Goal: Use online tool/utility: Utilize a website feature to perform a specific function

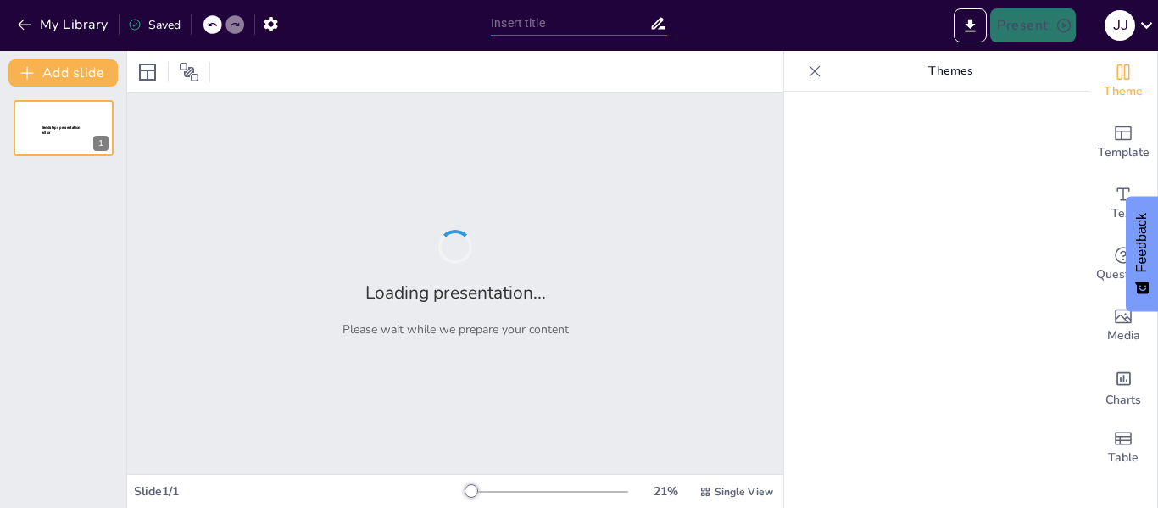
type input "Volcanes Activos en el Mundo: Riesgos y Prevención"
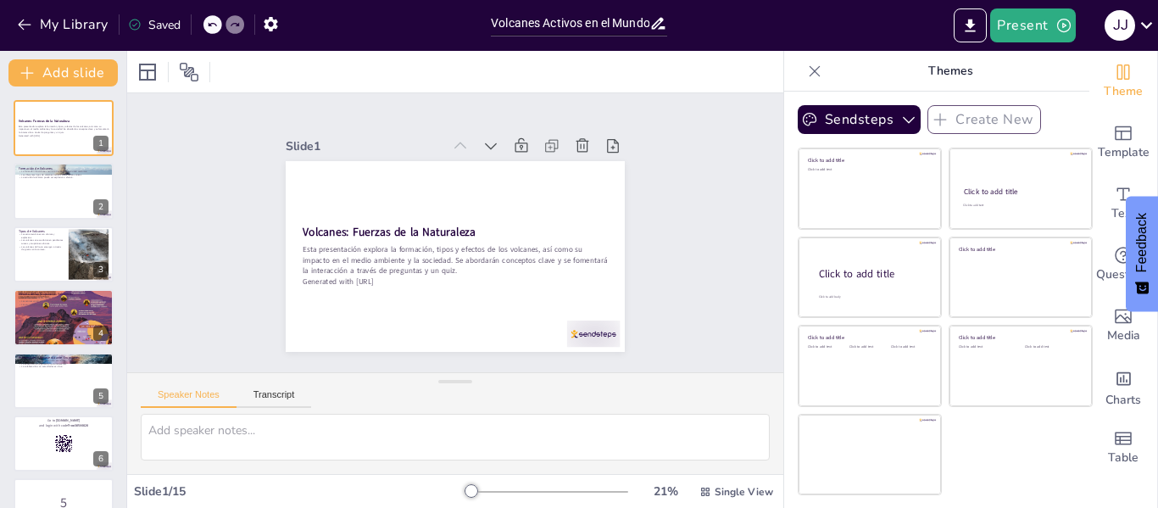
checkbox input "true"
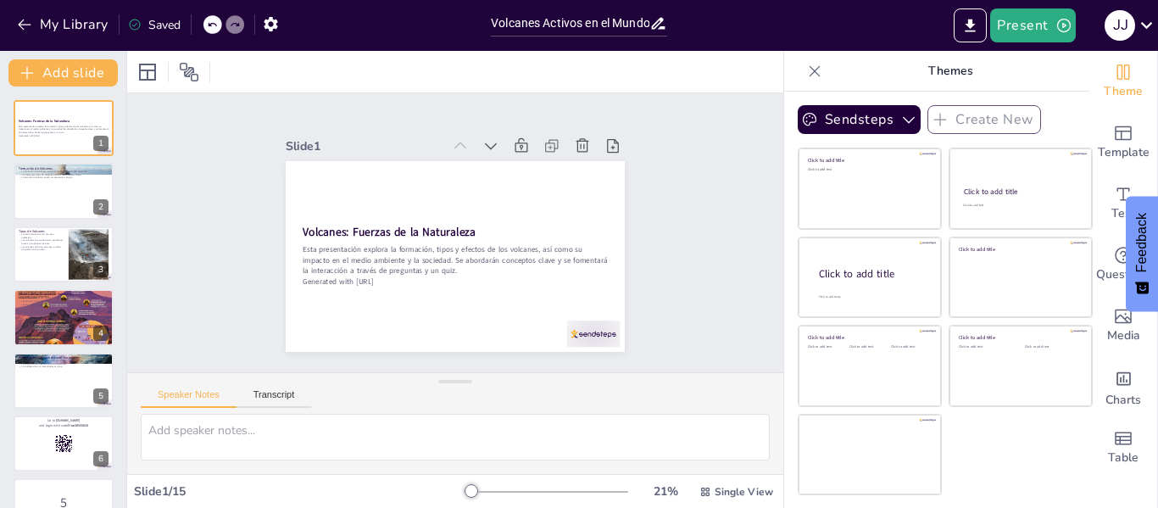
checkbox input "true"
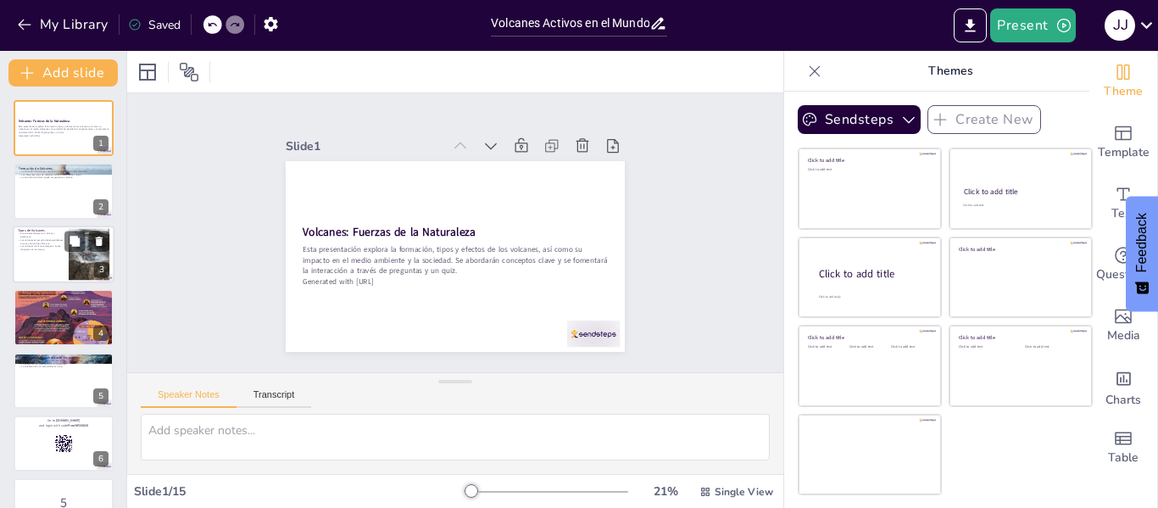
checkbox input "true"
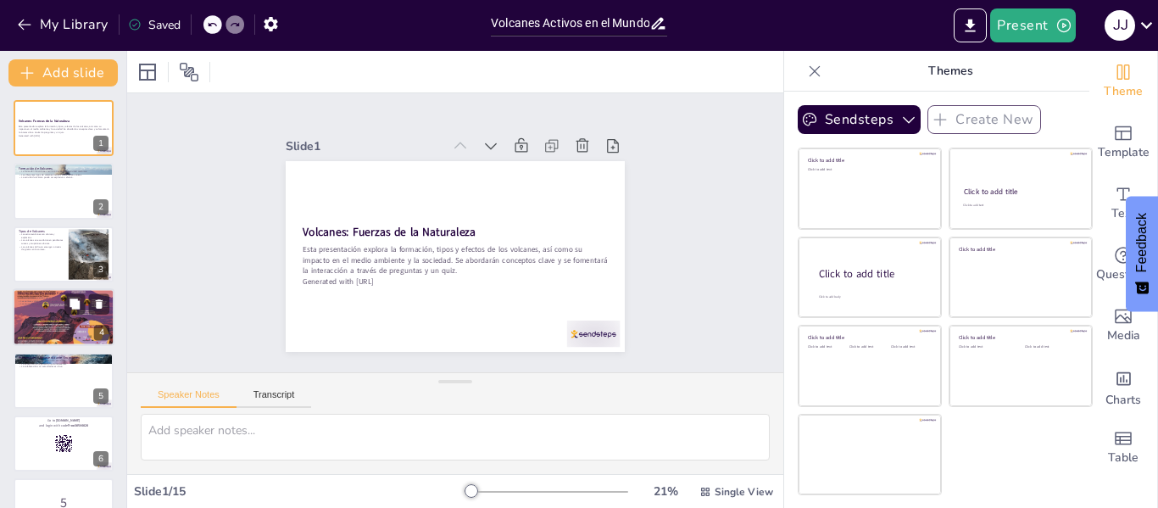
checkbox input "true"
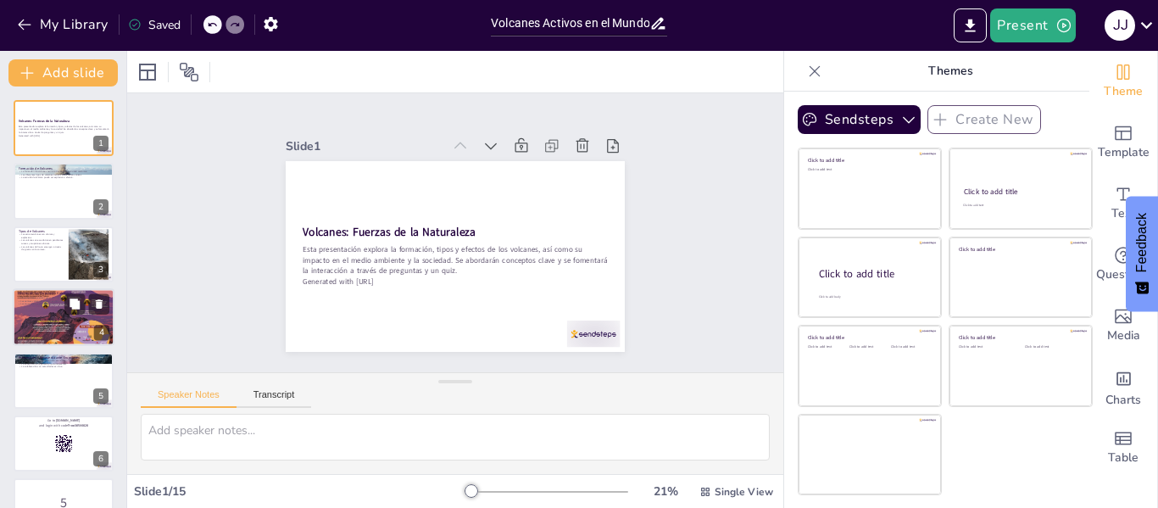
checkbox input "true"
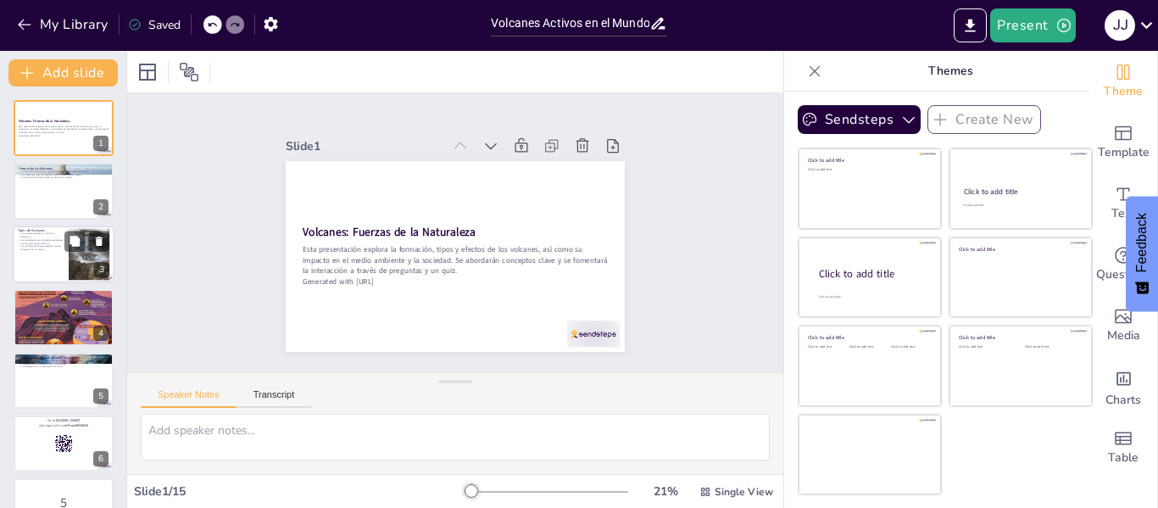
checkbox input "true"
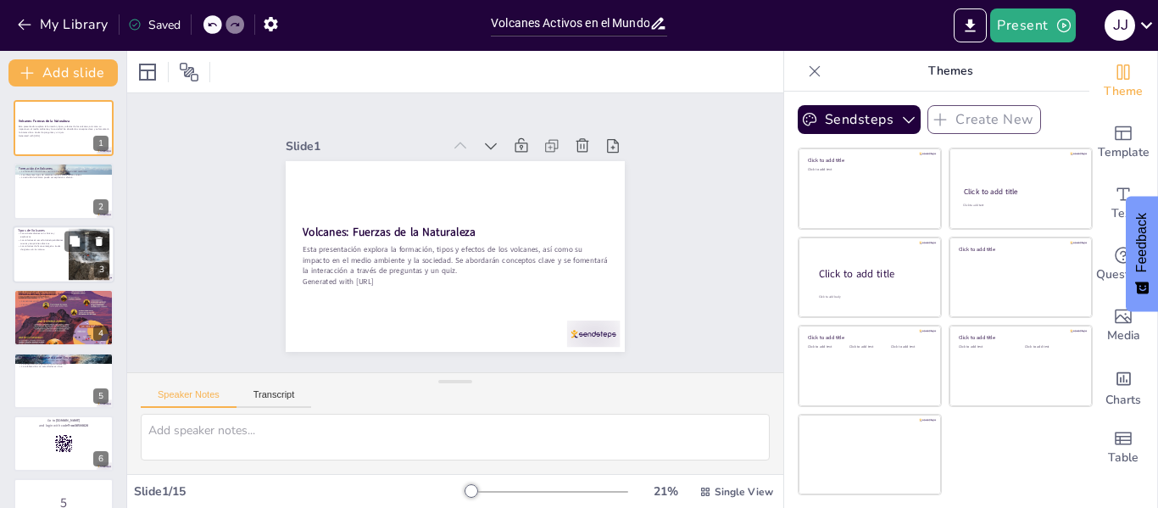
checkbox input "true"
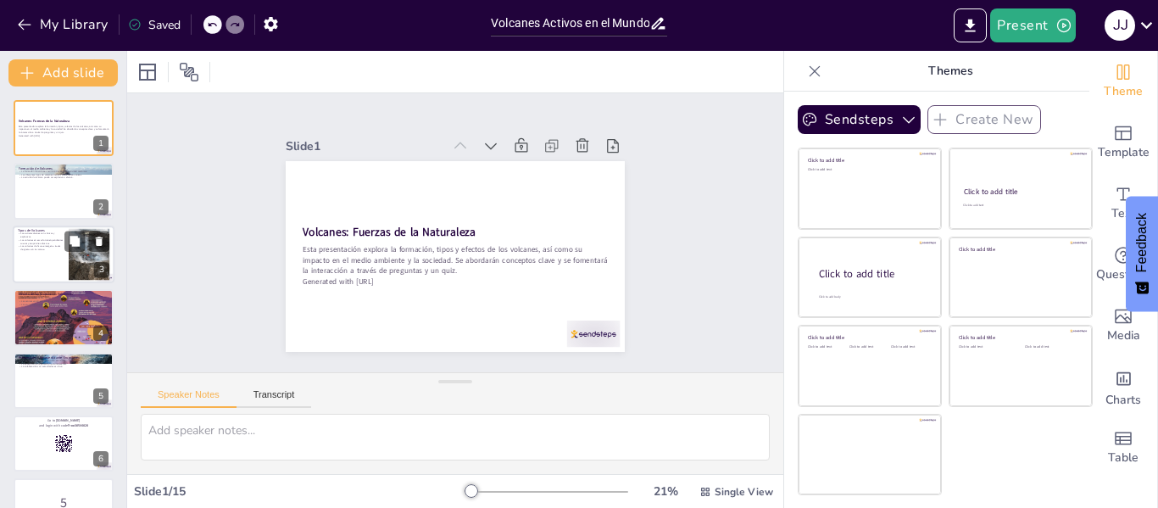
checkbox input "true"
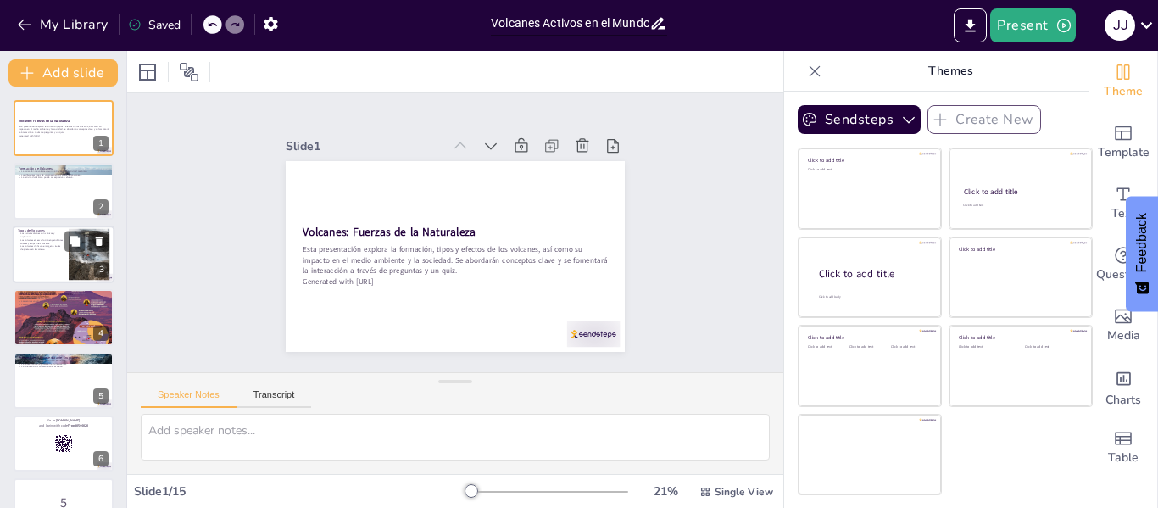
checkbox input "true"
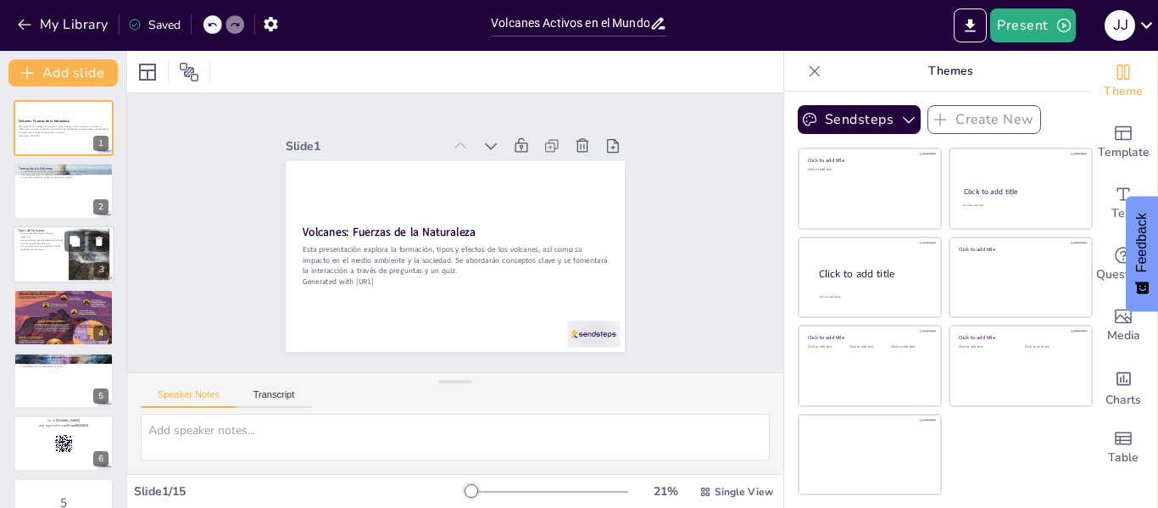
checkbox input "true"
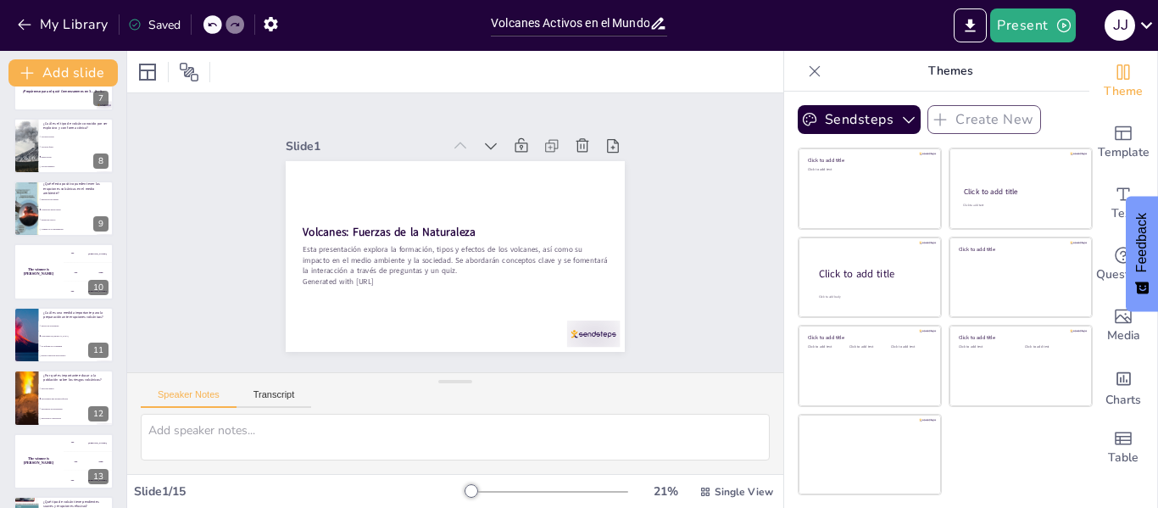
checkbox input "true"
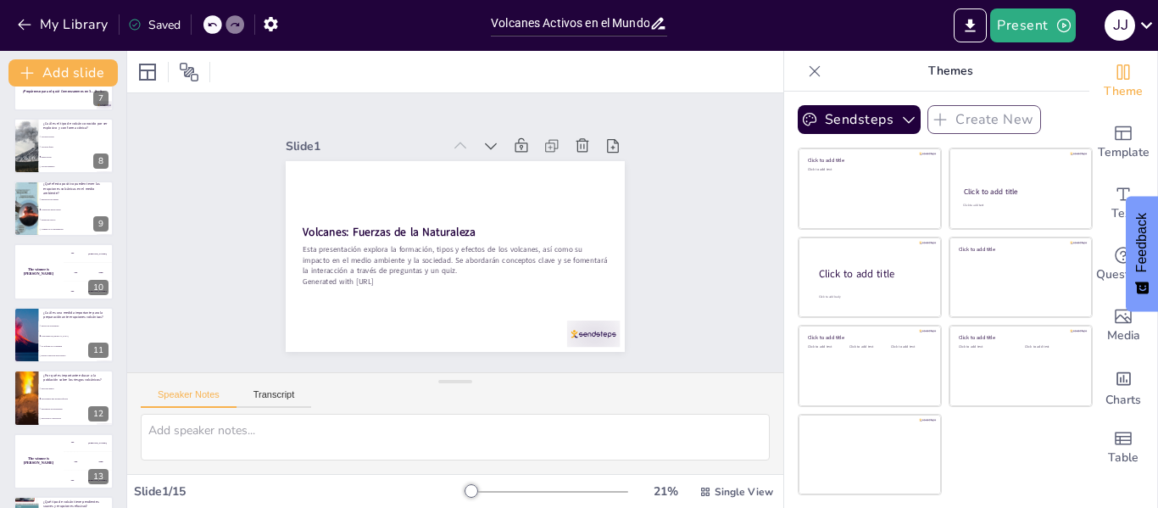
checkbox input "true"
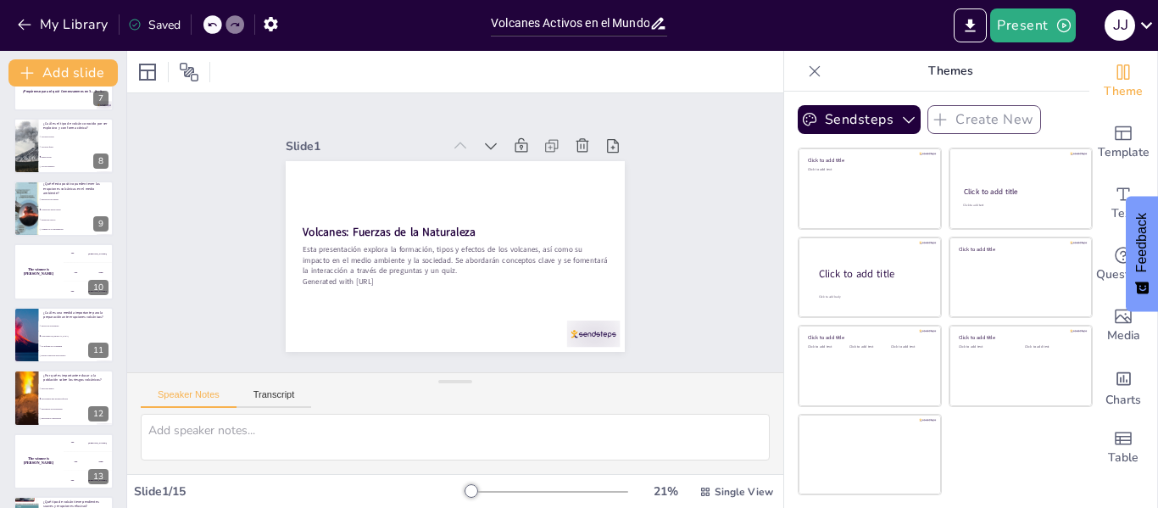
checkbox input "true"
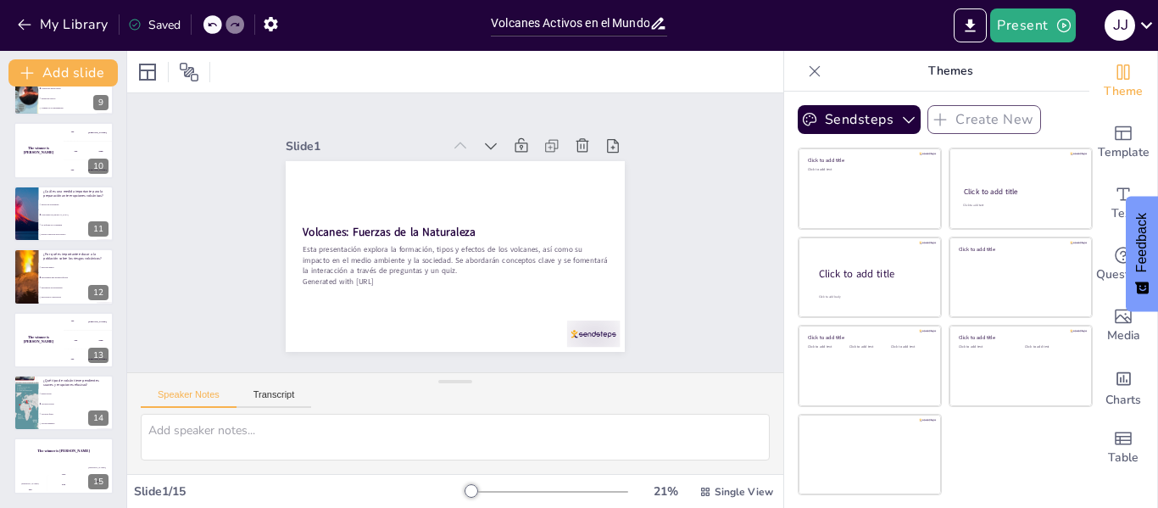
checkbox input "true"
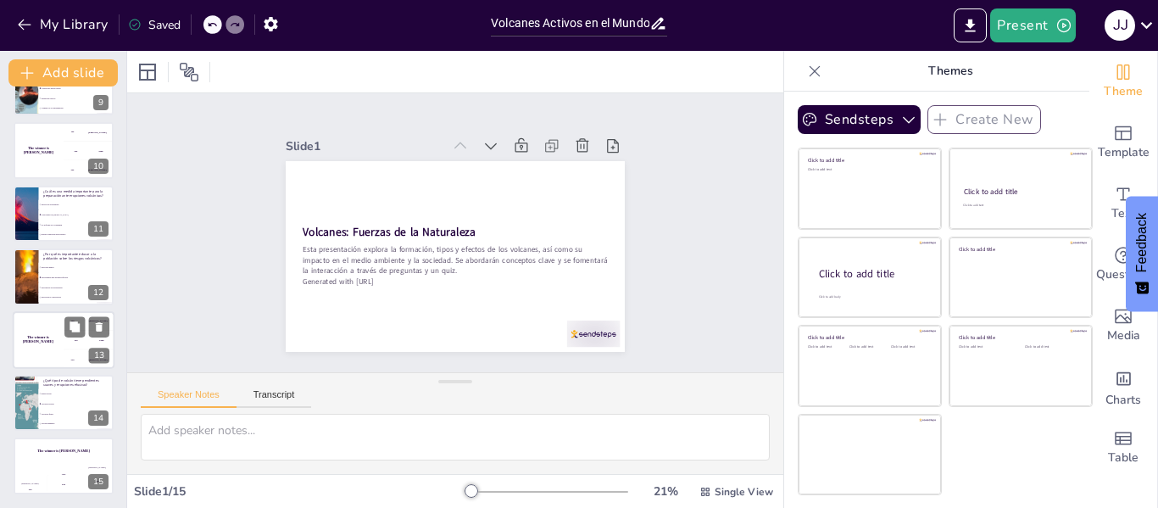
checkbox input "true"
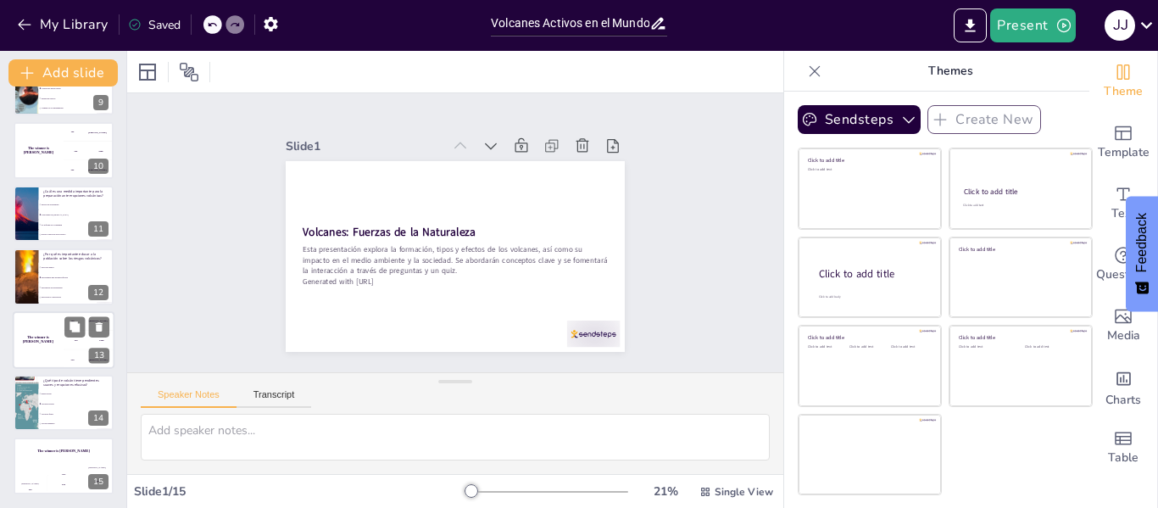
checkbox input "true"
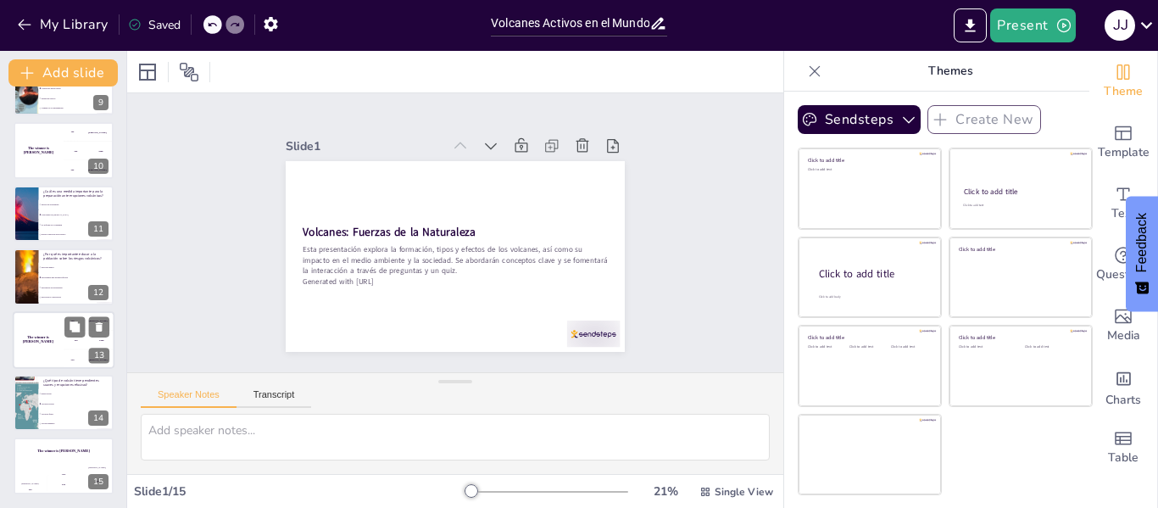
checkbox input "true"
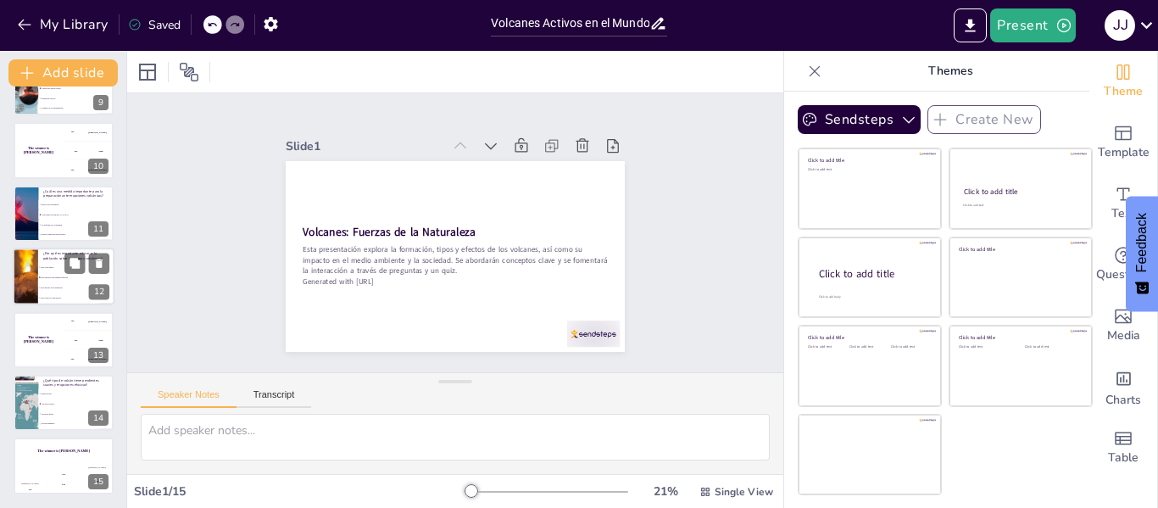
checkbox input "true"
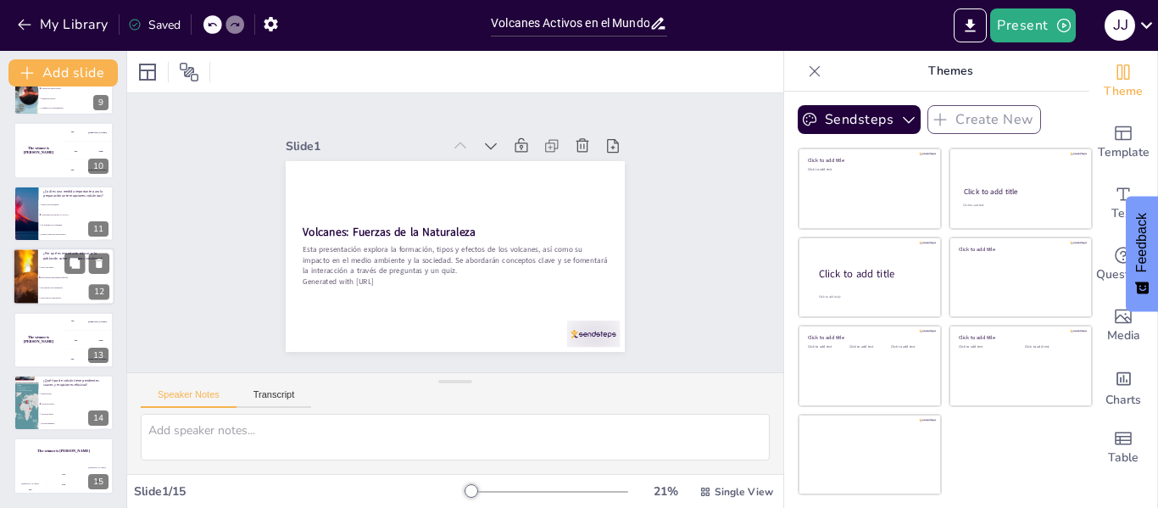
checkbox input "true"
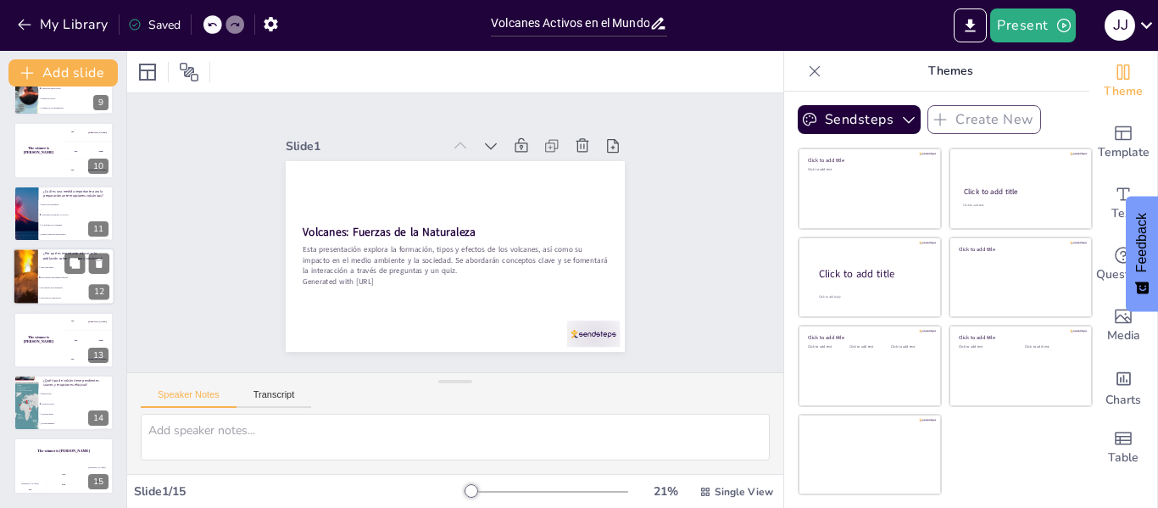
checkbox input "true"
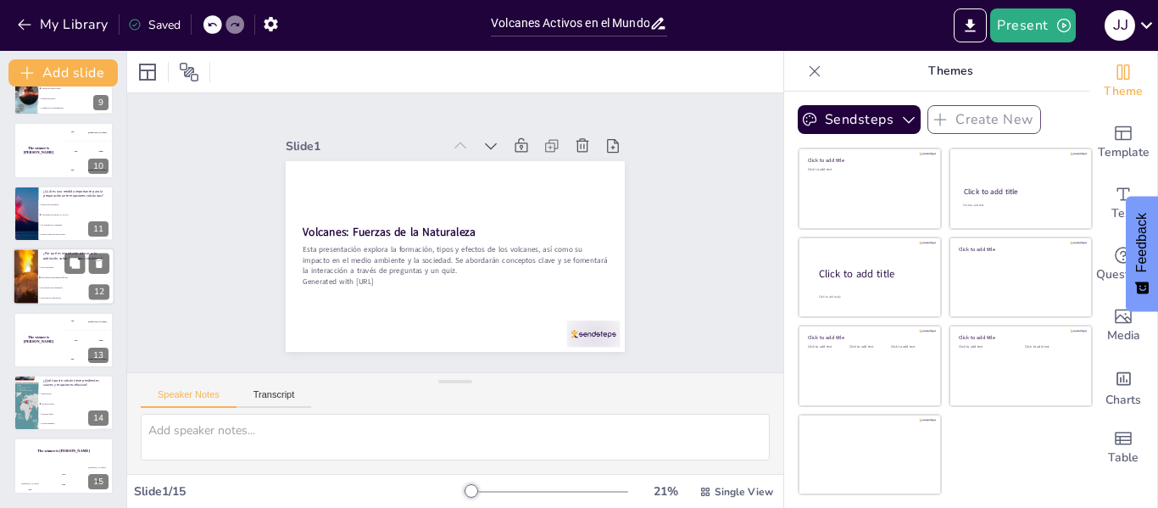
checkbox input "true"
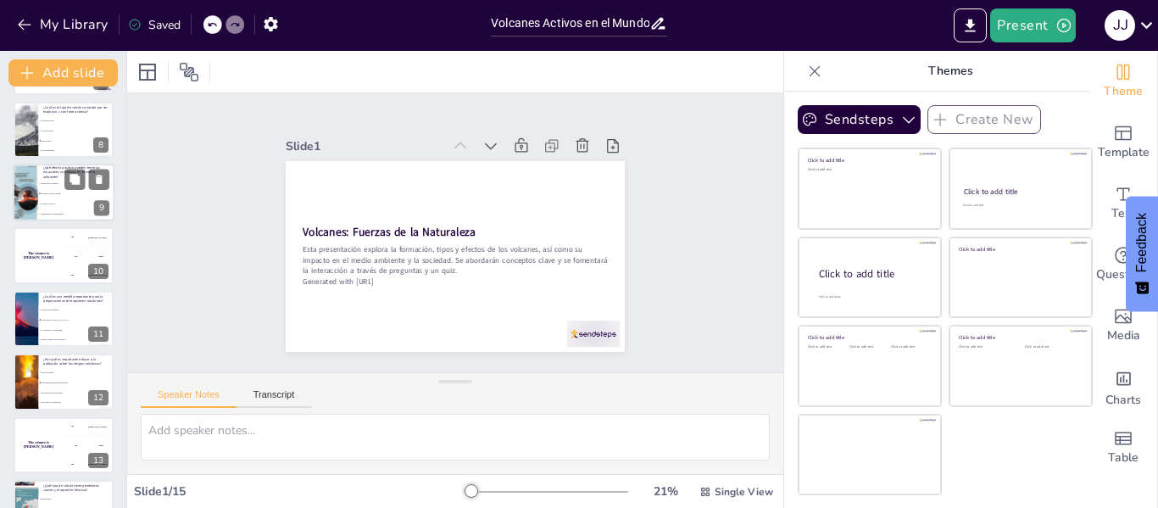
checkbox input "true"
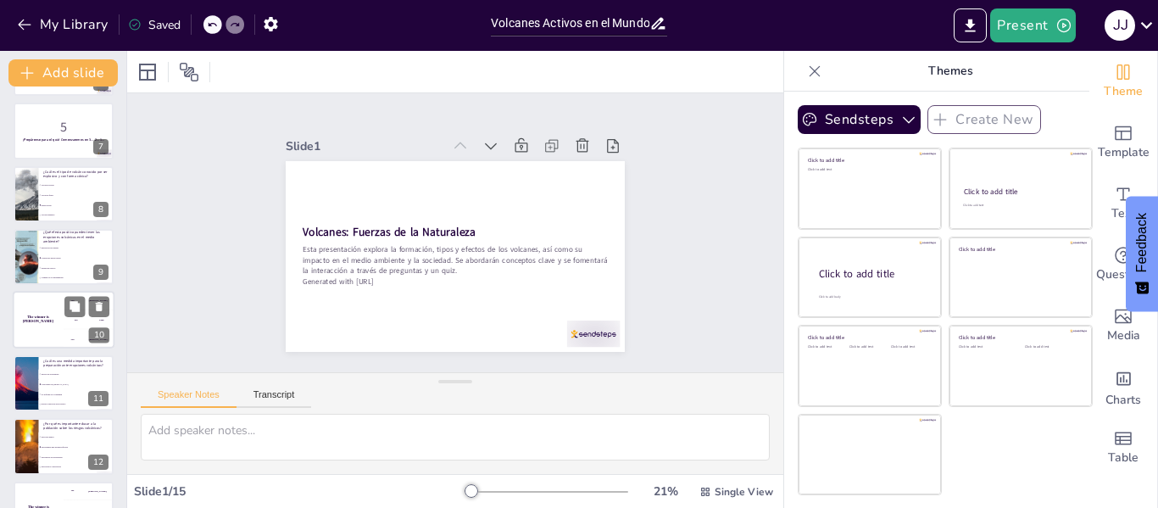
checkbox input "true"
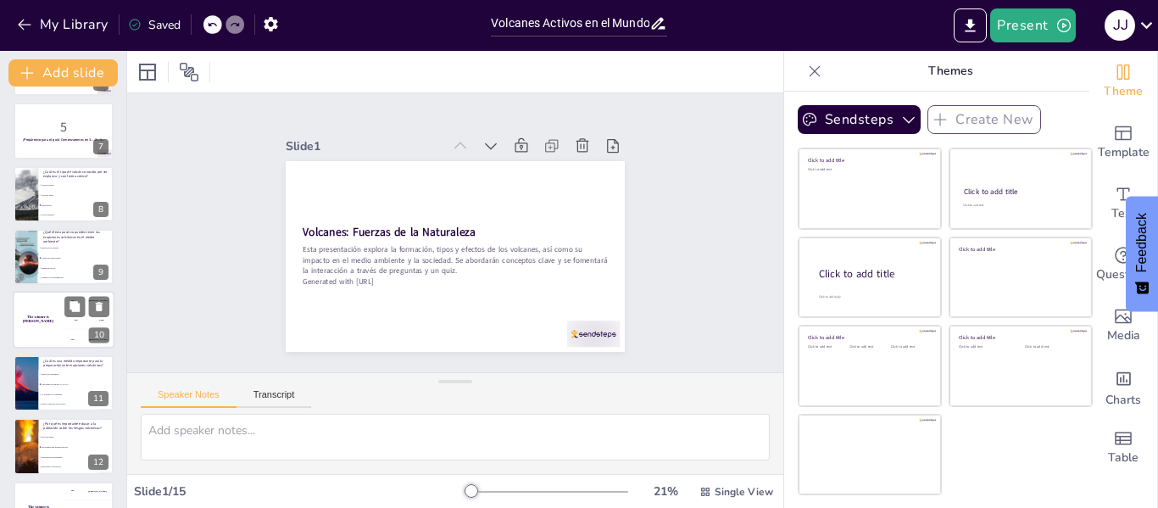
checkbox input "true"
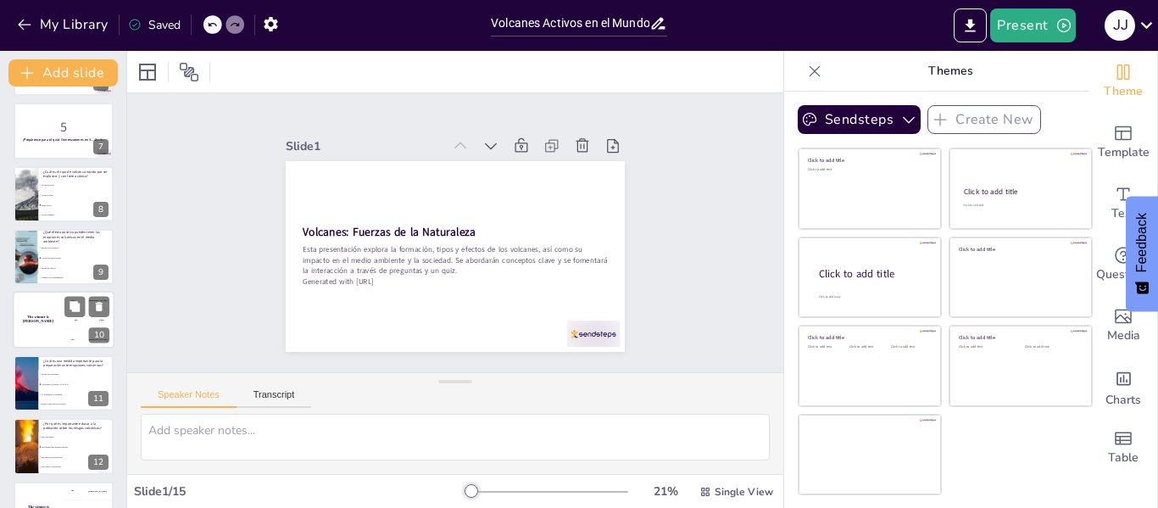
checkbox input "true"
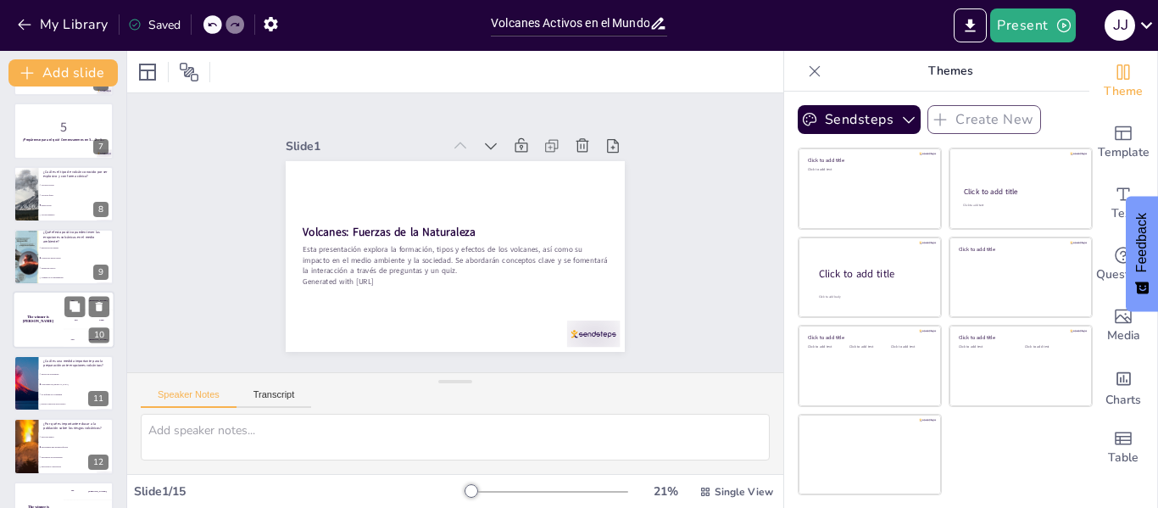
checkbox input "true"
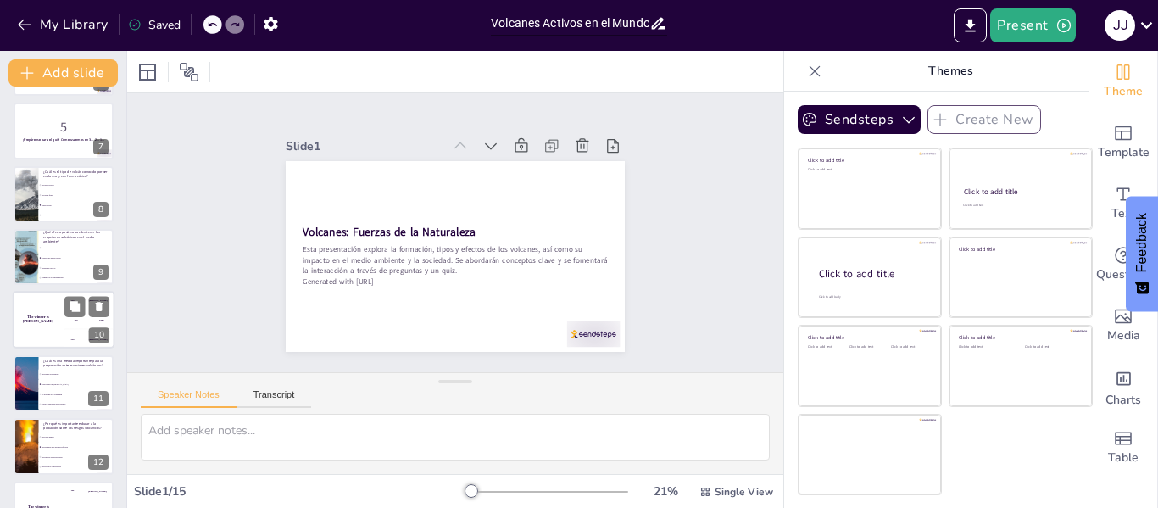
checkbox input "true"
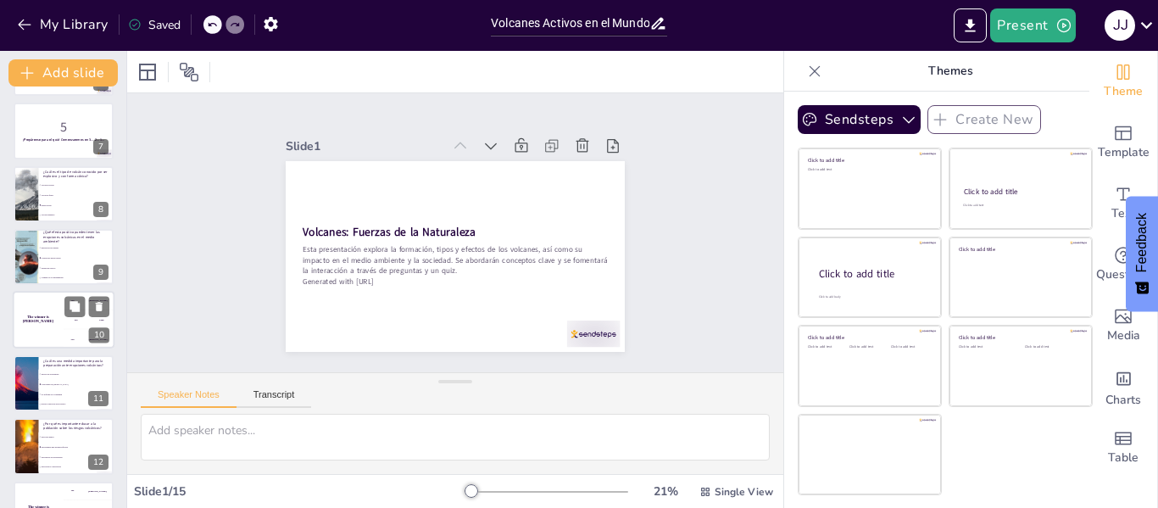
click at [38, 331] on div "The winner is [PERSON_NAME]" at bounding box center [38, 321] width 51 height 58
checkbox input "true"
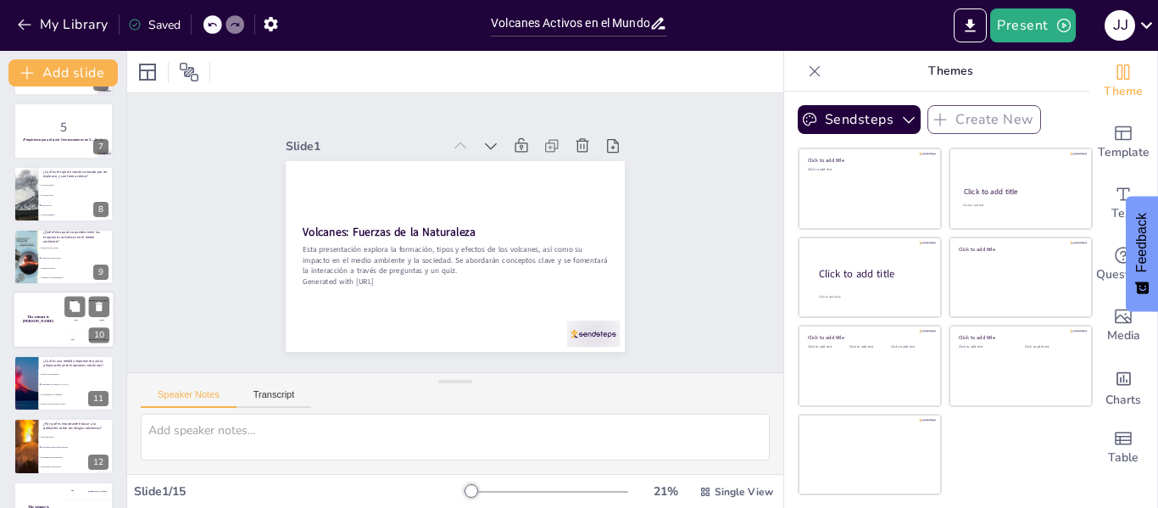
checkbox input "true"
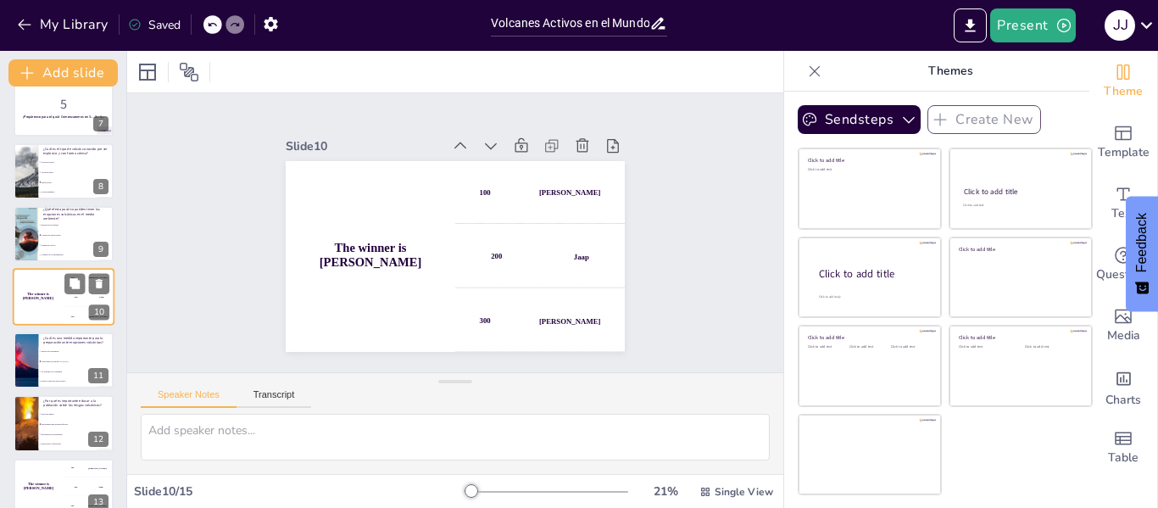
checkbox input "true"
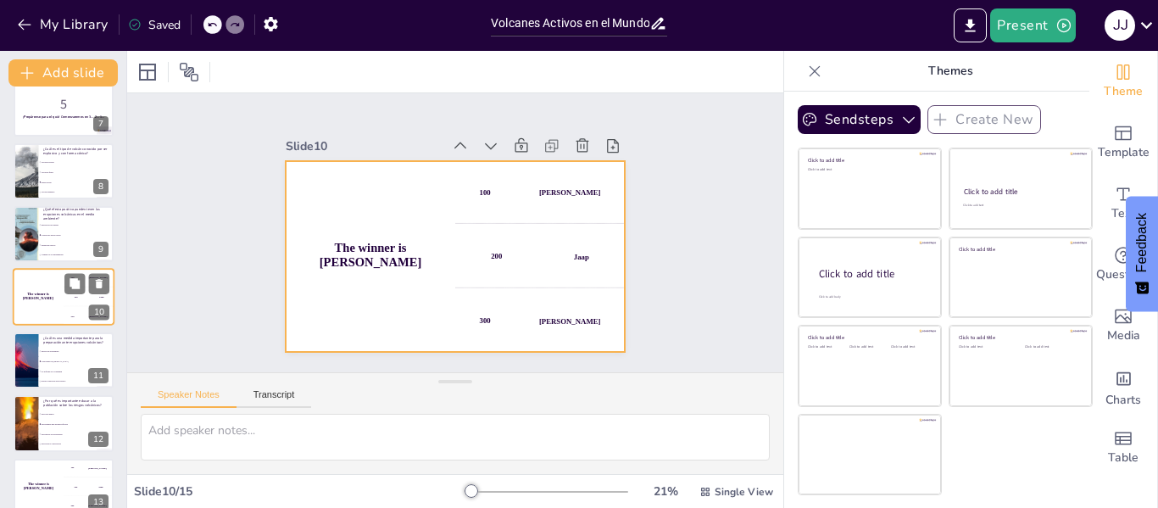
checkbox input "true"
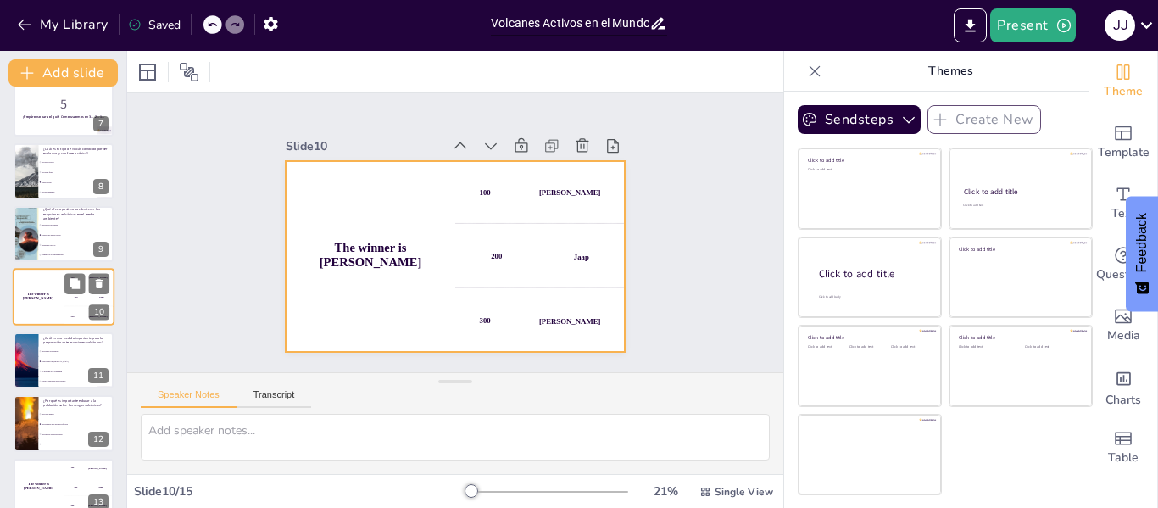
checkbox input "true"
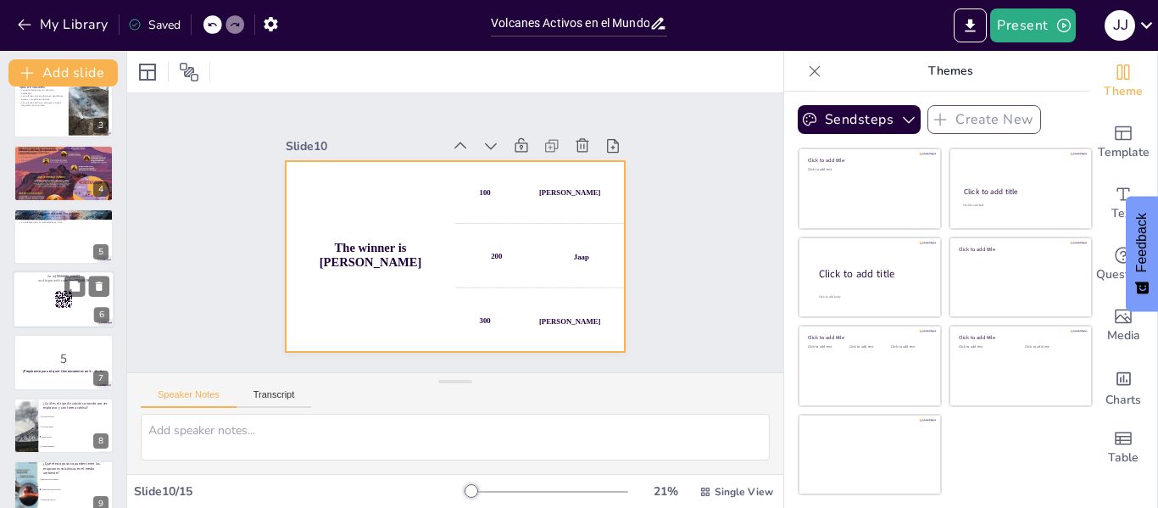
checkbox input "true"
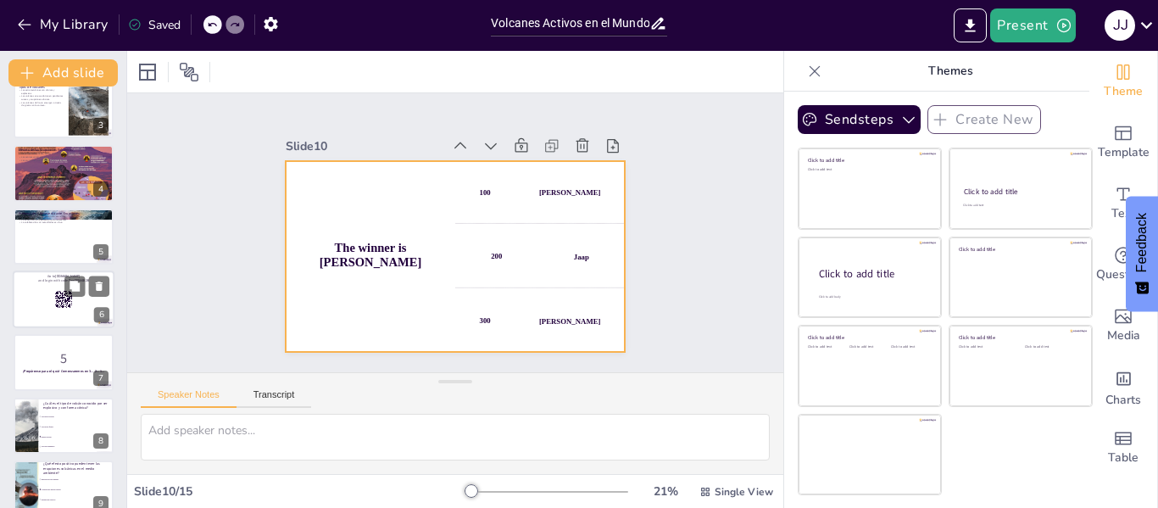
checkbox input "true"
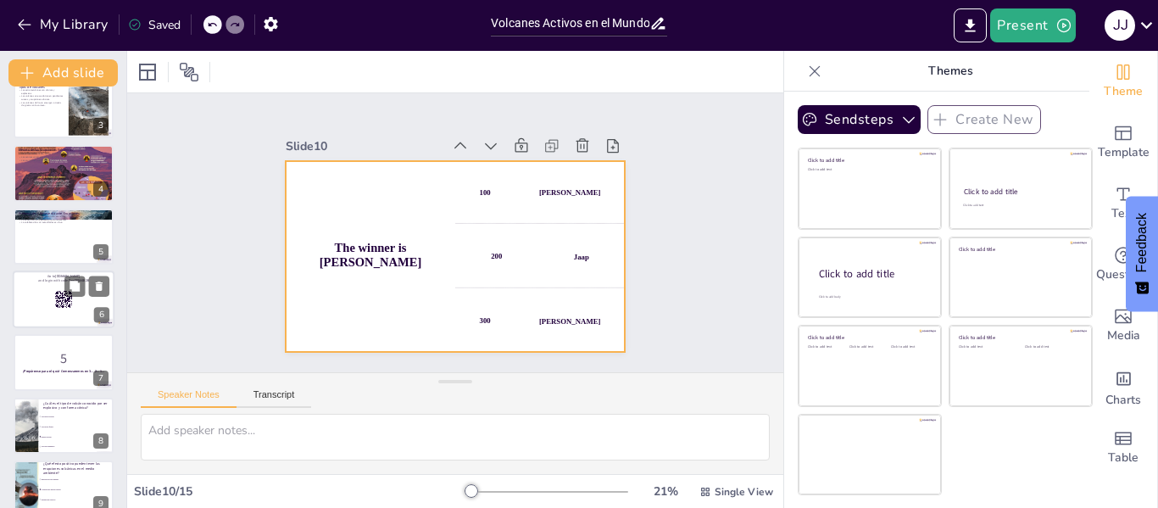
checkbox input "true"
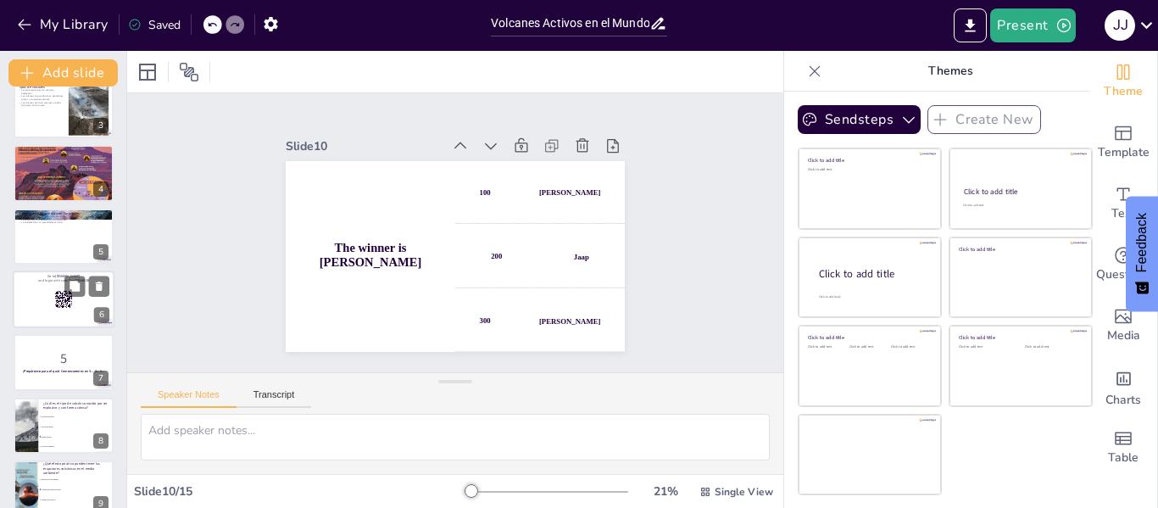
checkbox input "true"
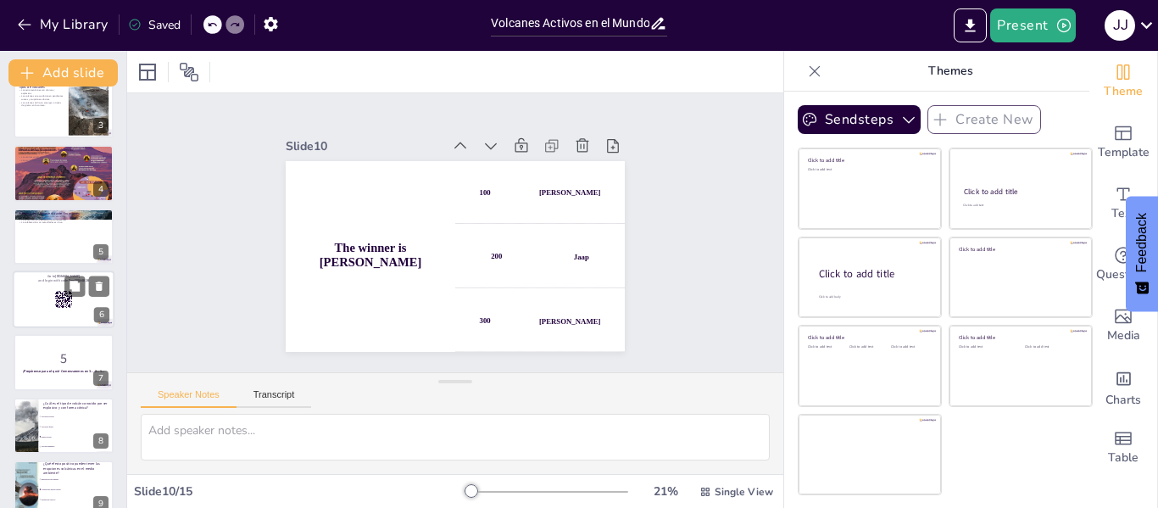
checkbox input "true"
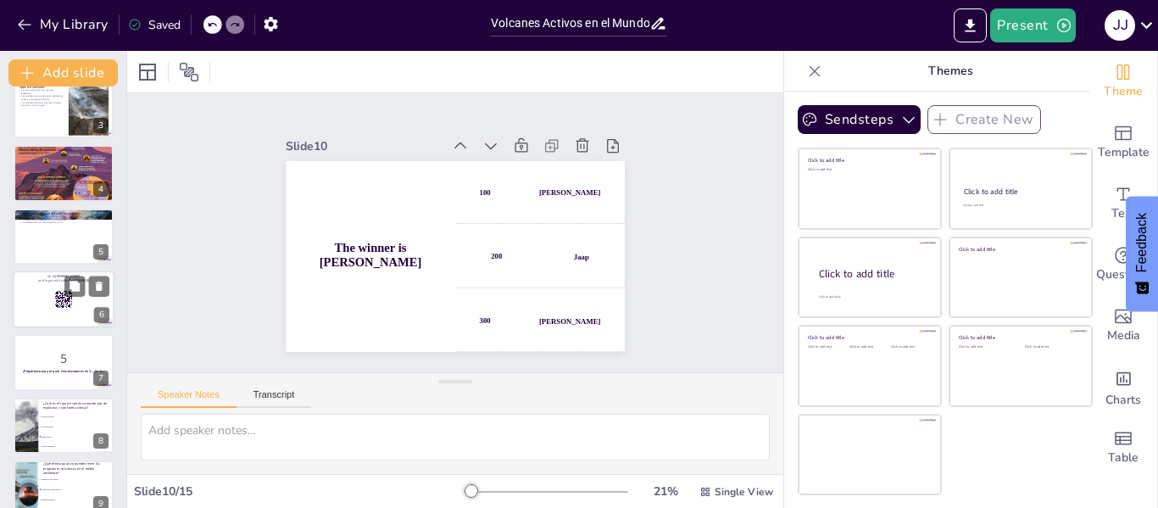
click at [37, 293] on div at bounding box center [64, 299] width 102 height 58
checkbox input "true"
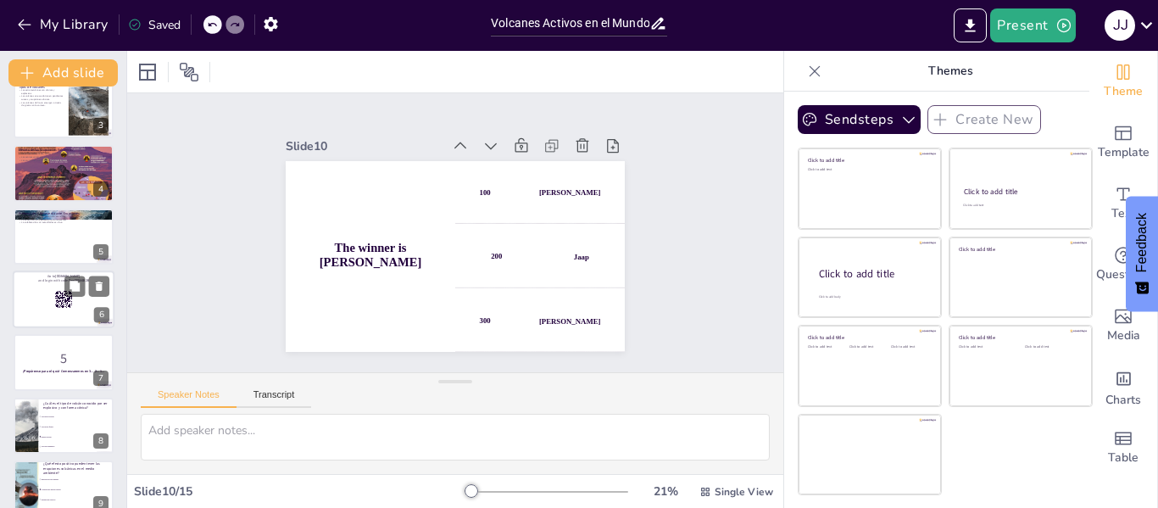
checkbox input "true"
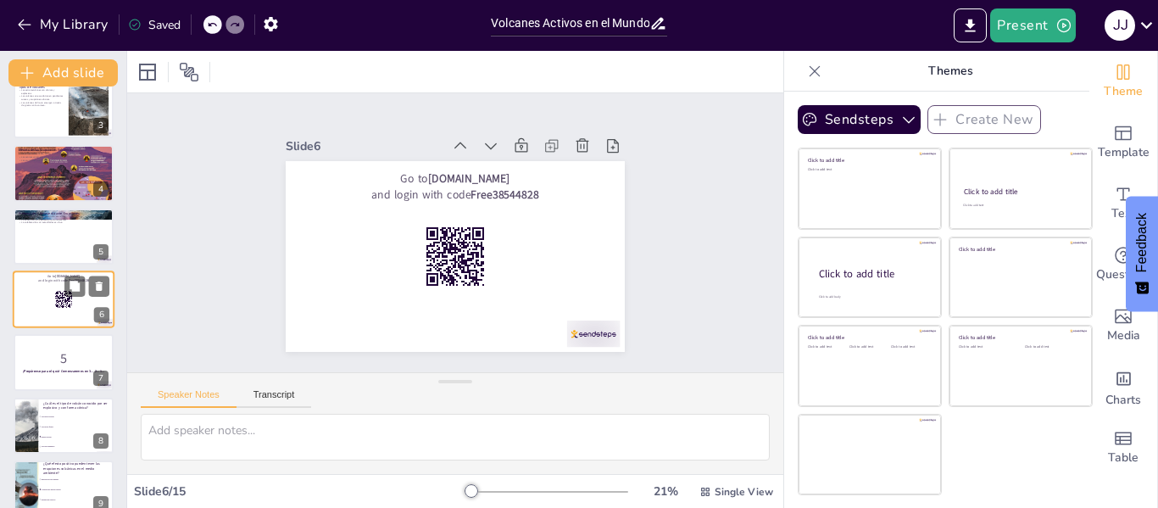
scroll to position [147, 0]
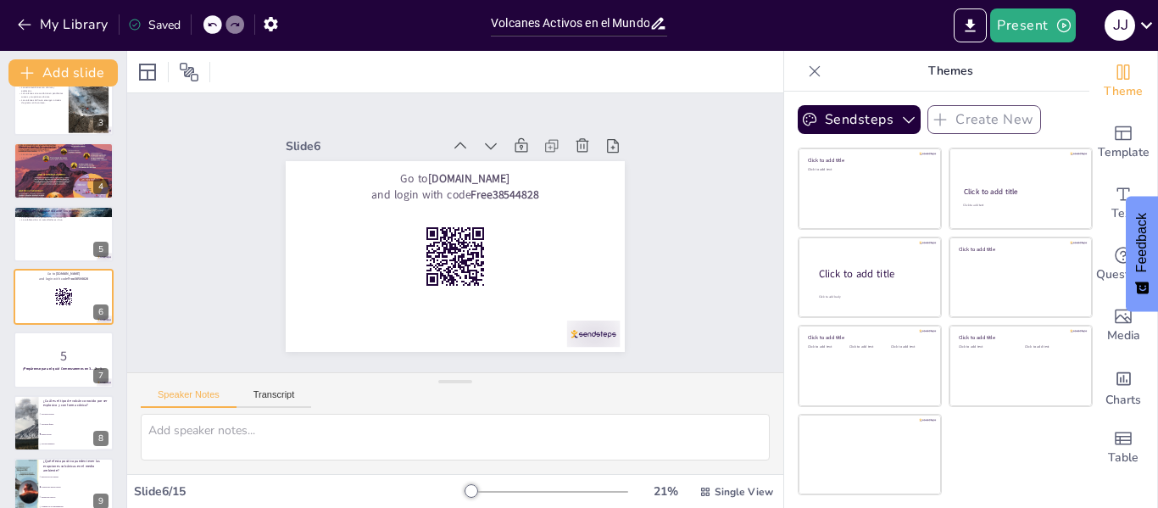
checkbox input "true"
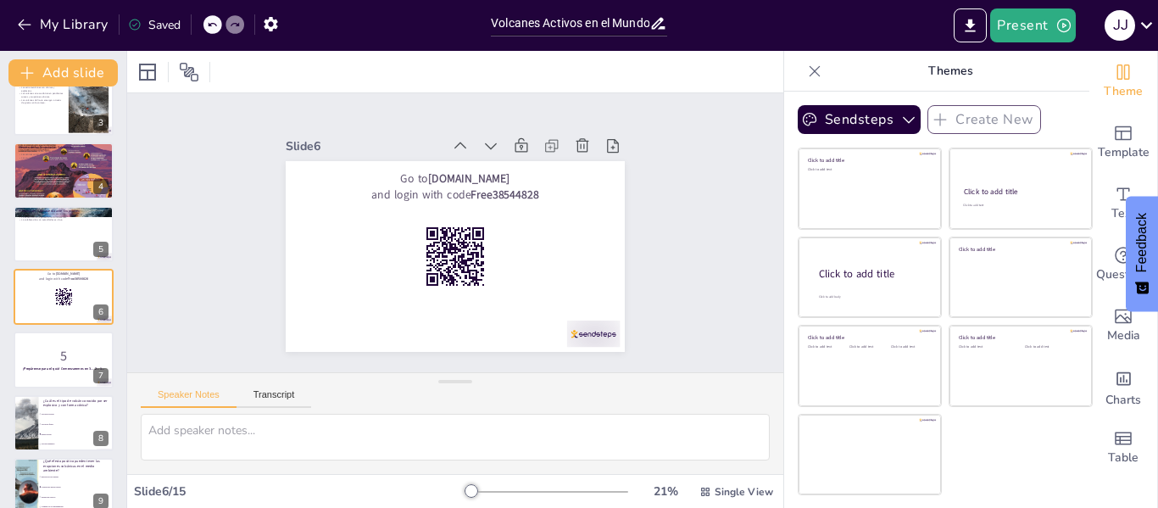
checkbox input "true"
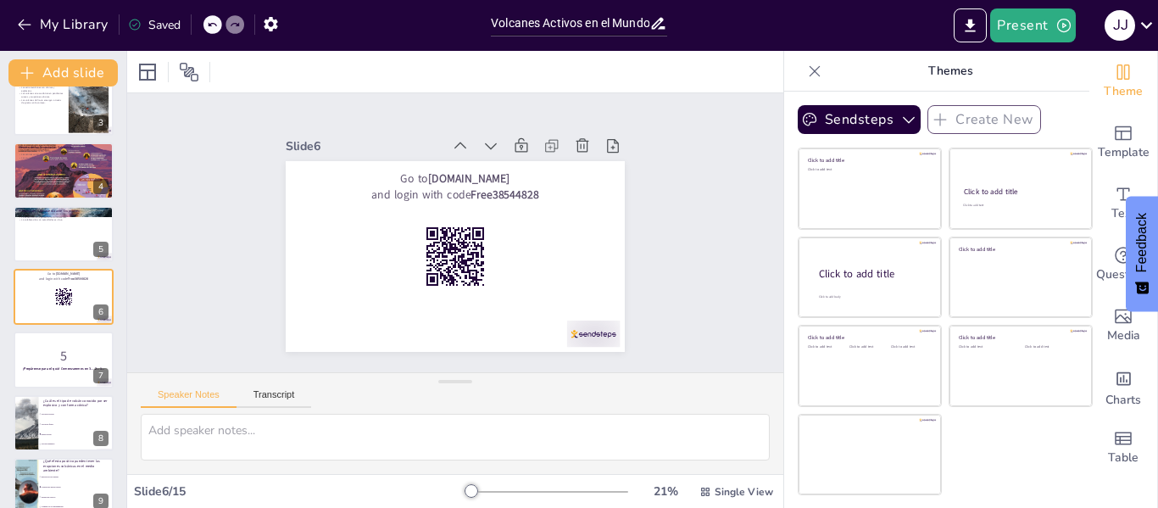
checkbox input "true"
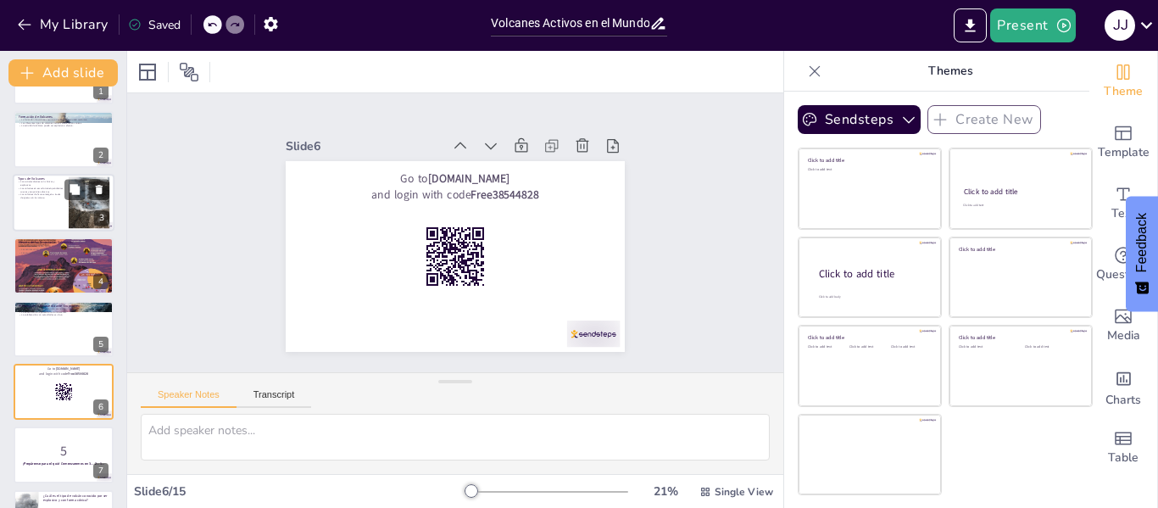
scroll to position [0, 0]
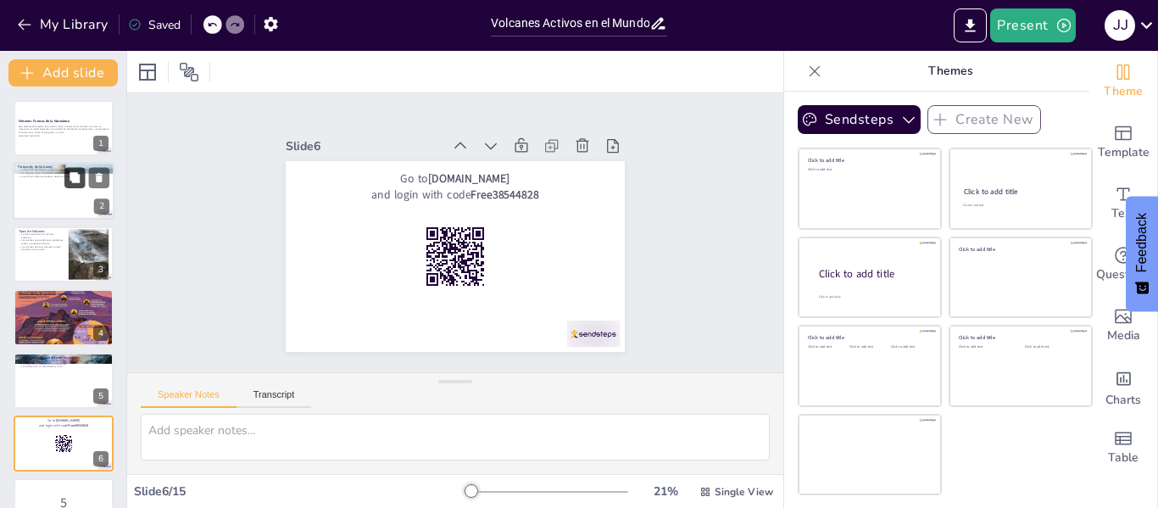
click at [65, 170] on button at bounding box center [74, 178] width 20 height 20
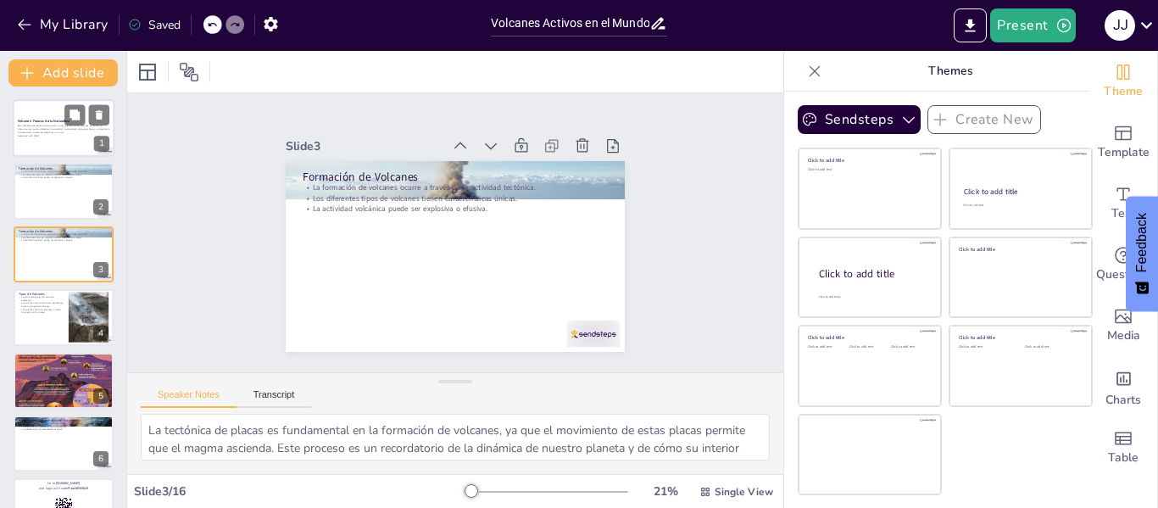
click at [54, 135] on p "Generated with [URL]" at bounding box center [64, 135] width 92 height 3
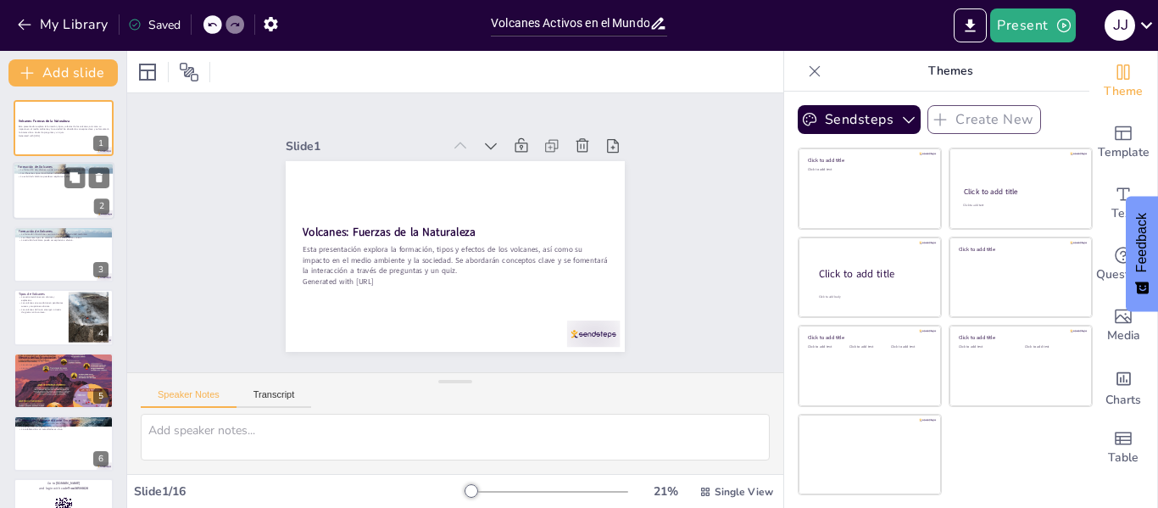
click at [53, 195] on div at bounding box center [64, 192] width 102 height 58
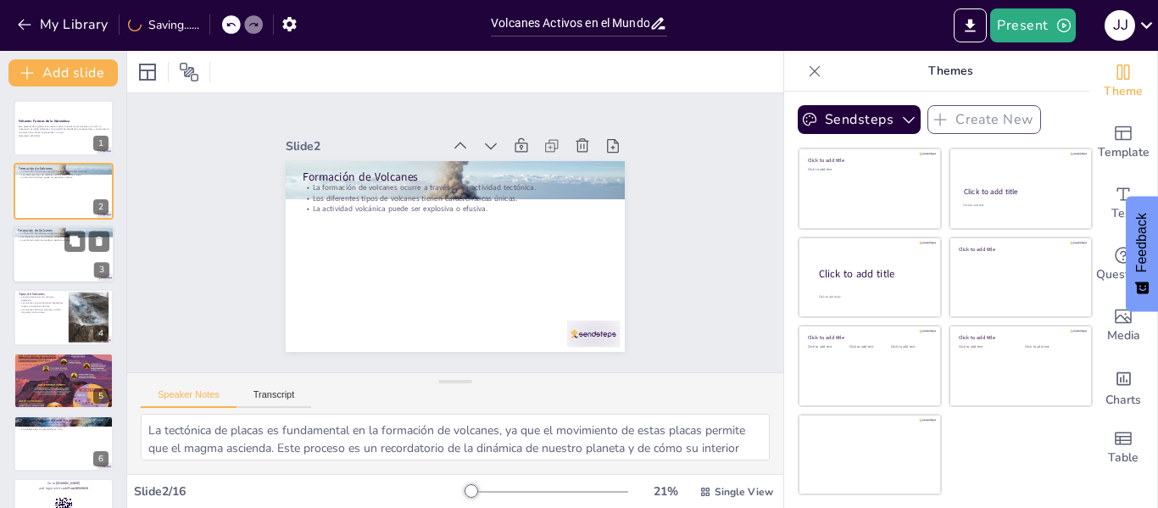
click at [59, 245] on div at bounding box center [64, 254] width 102 height 58
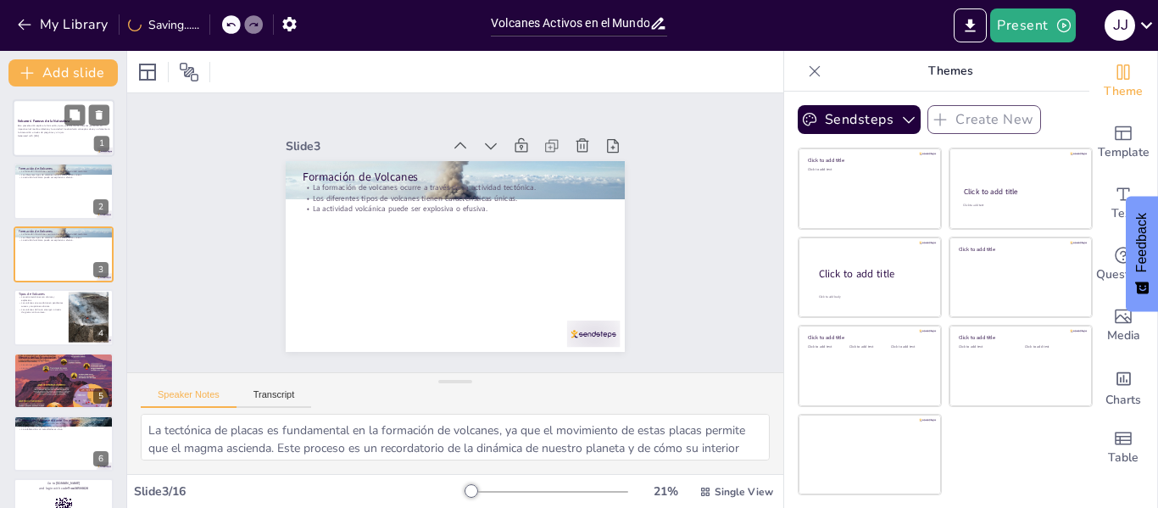
click at [53, 125] on p "Esta presentación explora la formación, tipos y efectos de los volcanes, así co…" at bounding box center [64, 129] width 92 height 9
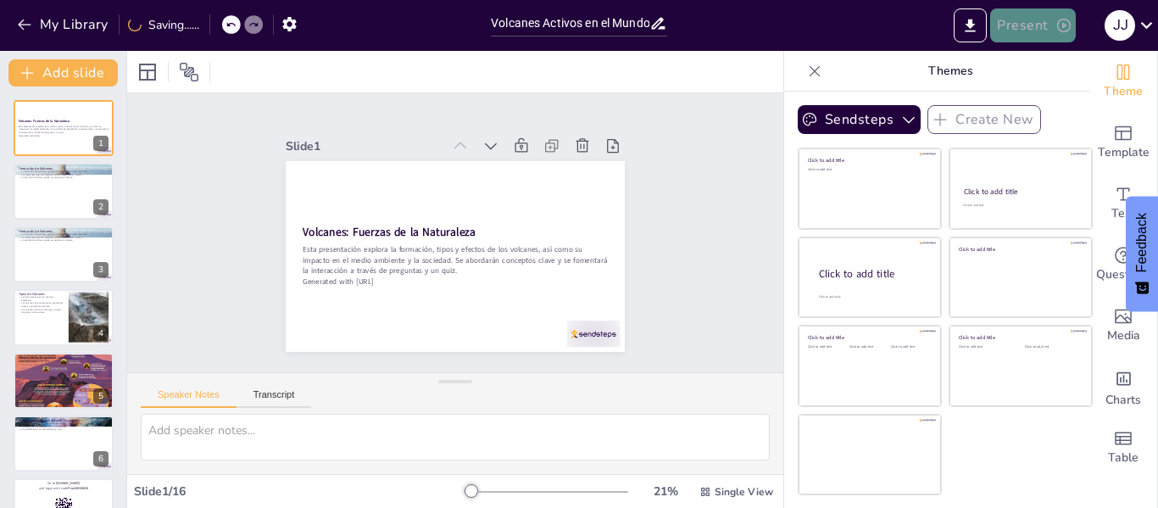
click at [1055, 25] on icon "button" at bounding box center [1063, 25] width 17 height 17
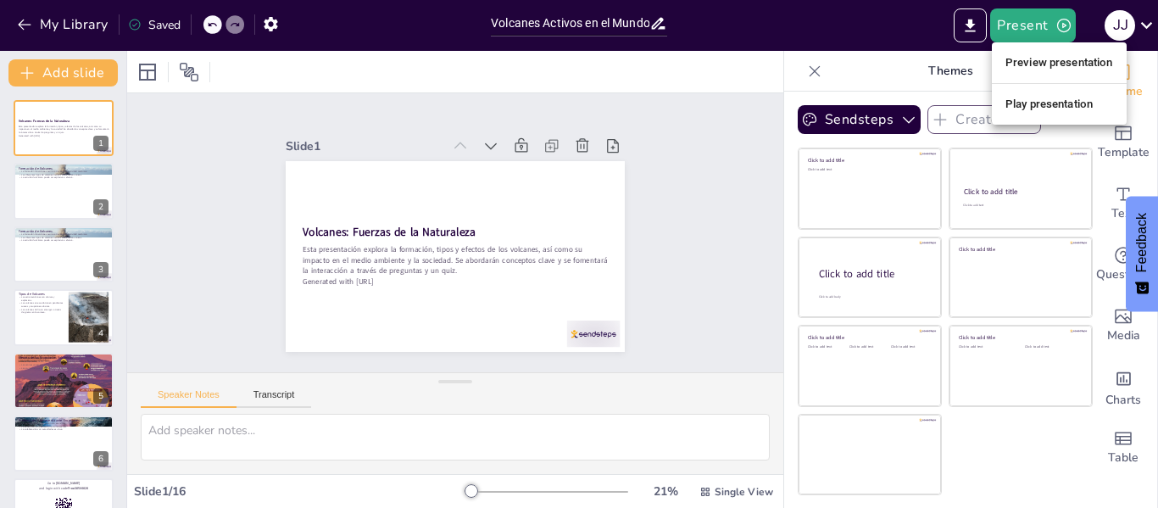
click at [1024, 73] on li "Preview presentation" at bounding box center [1059, 62] width 135 height 27
